Goal: Task Accomplishment & Management: Use online tool/utility

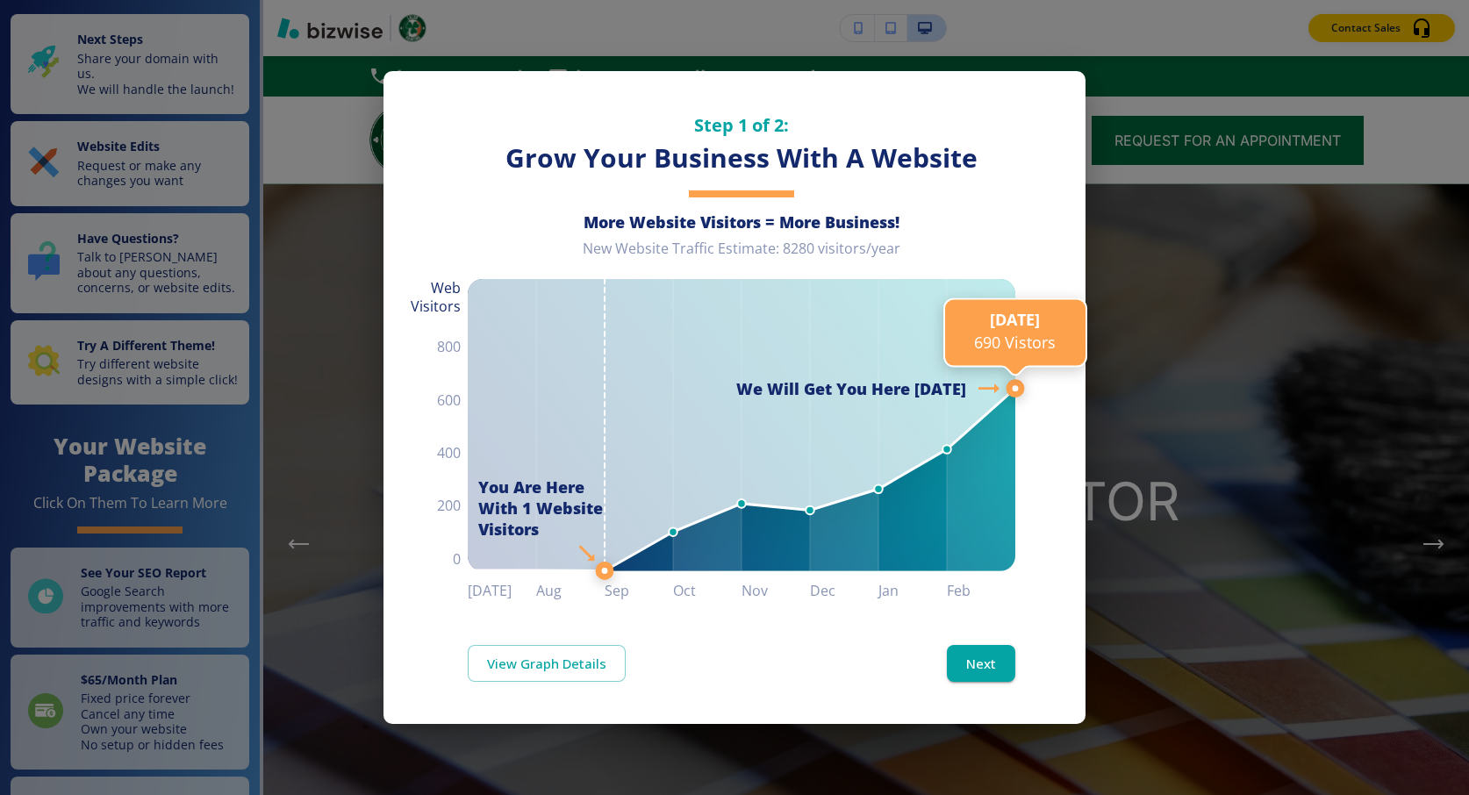
click at [1160, 545] on div "Step 1 of 2: Grow Your Business With A Website More Website Visitors = More Bus…" at bounding box center [734, 397] width 1469 height 795
click at [1112, 347] on div "Step 1 of 2: Grow Your Business With A Website More Website Visitors = More Bus…" at bounding box center [734, 397] width 1469 height 795
click at [1015, 643] on line at bounding box center [1015, 388] width 0 height 1521
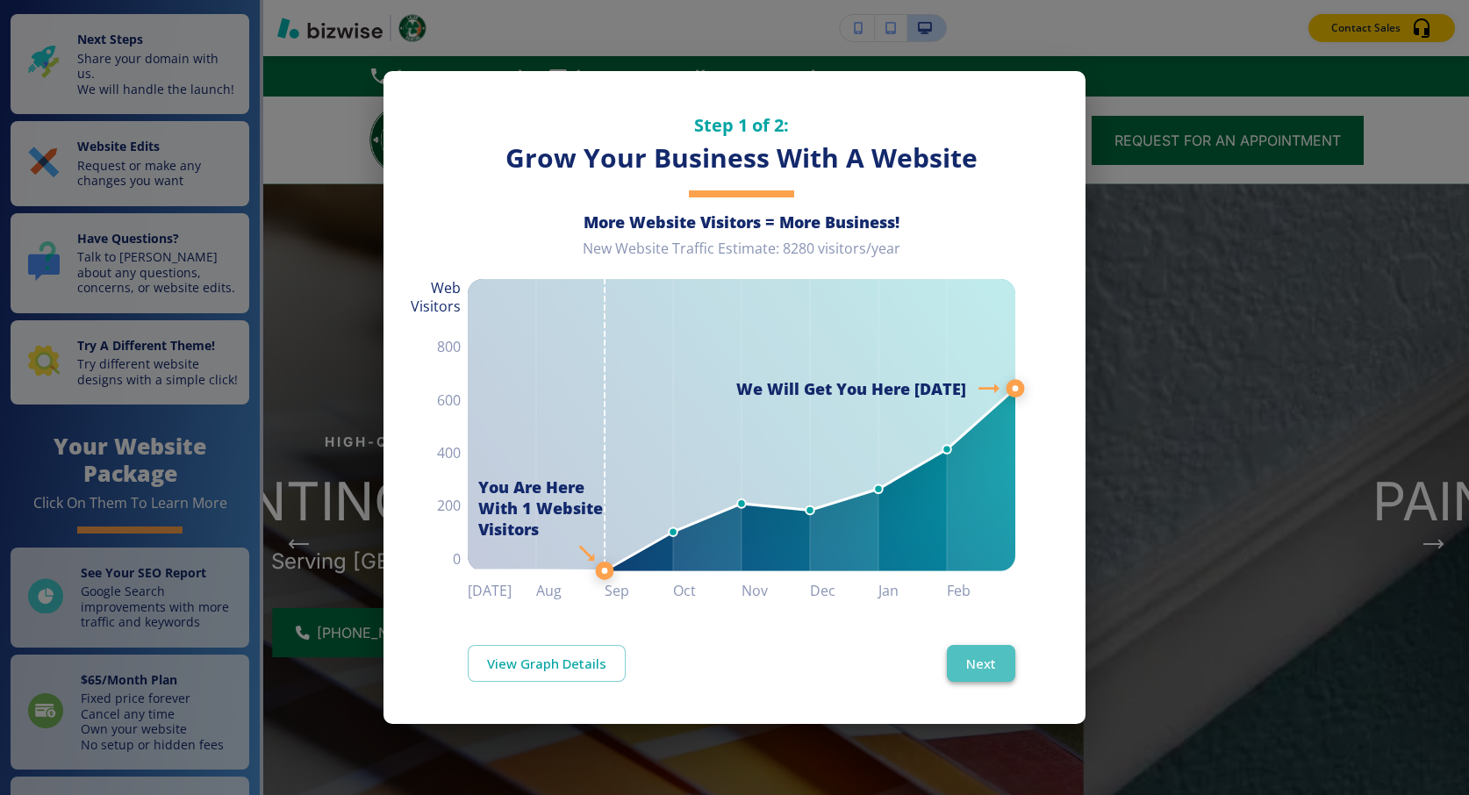
click at [989, 655] on button "Next" at bounding box center [981, 663] width 68 height 37
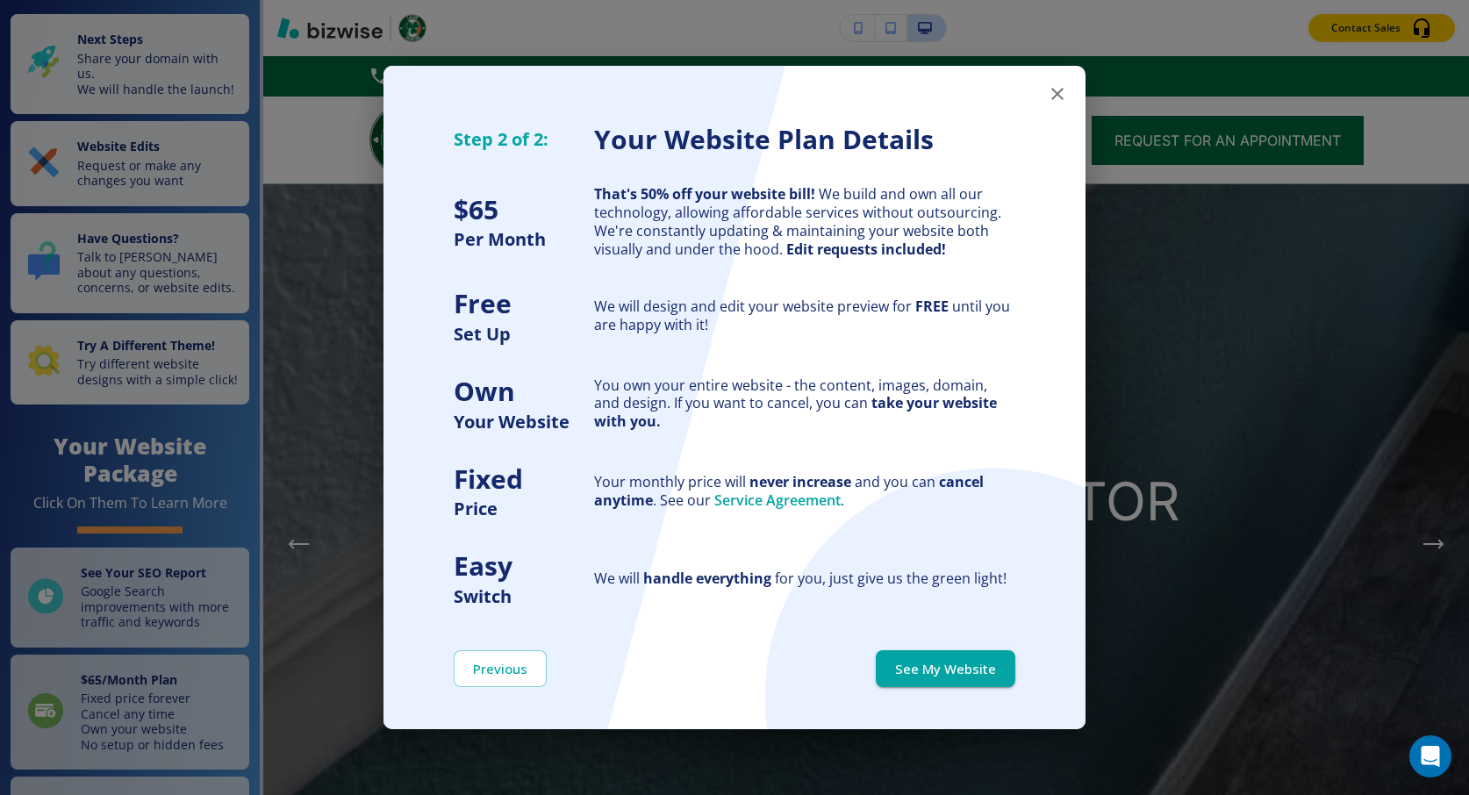
click at [1051, 90] on icon "button" at bounding box center [1057, 93] width 21 height 21
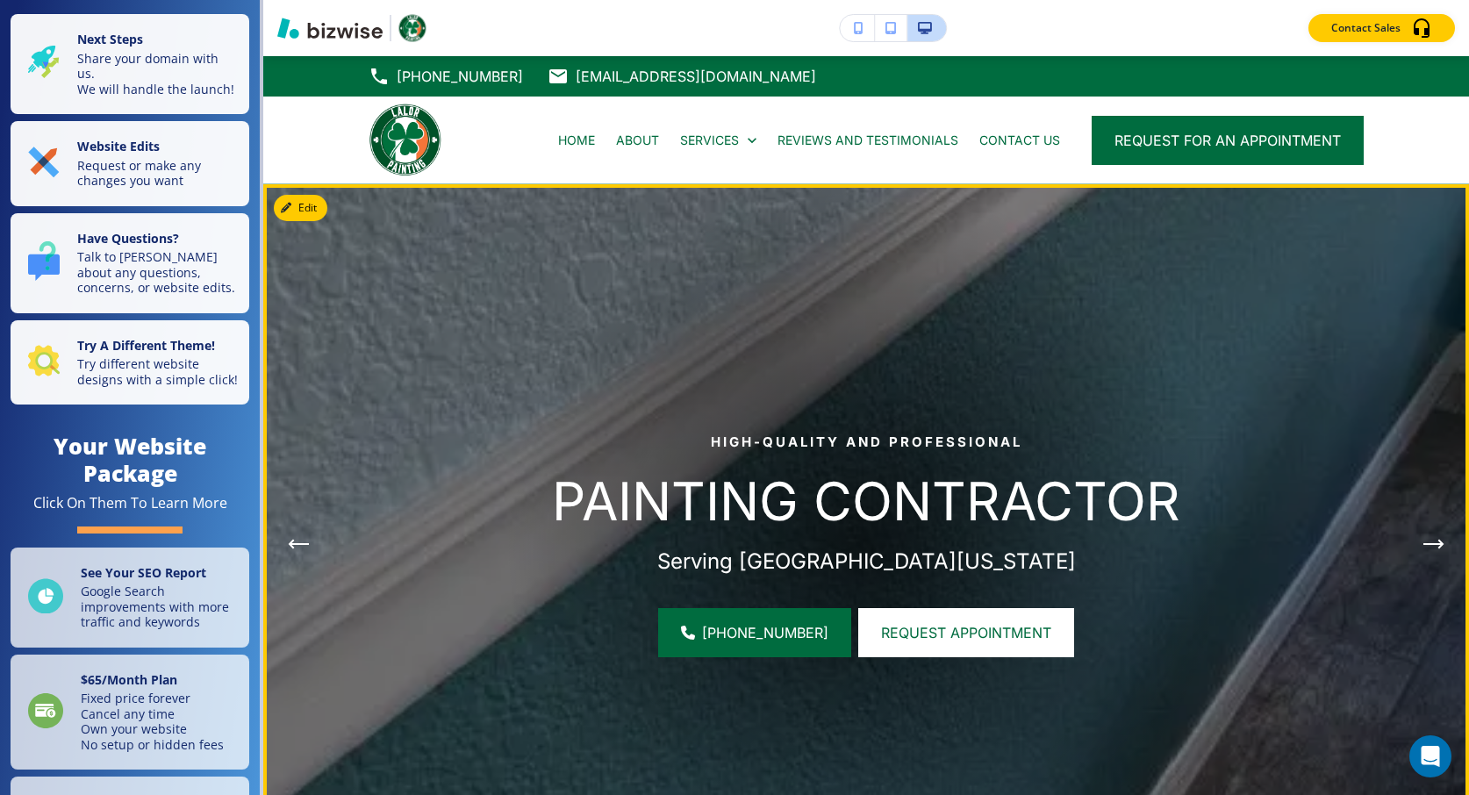
scroll to position [16, 0]
